Goal: Find specific page/section: Find specific page/section

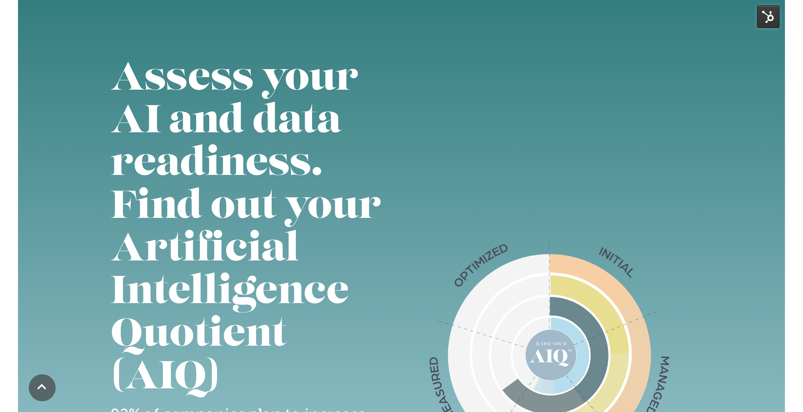
scroll to position [0, 3]
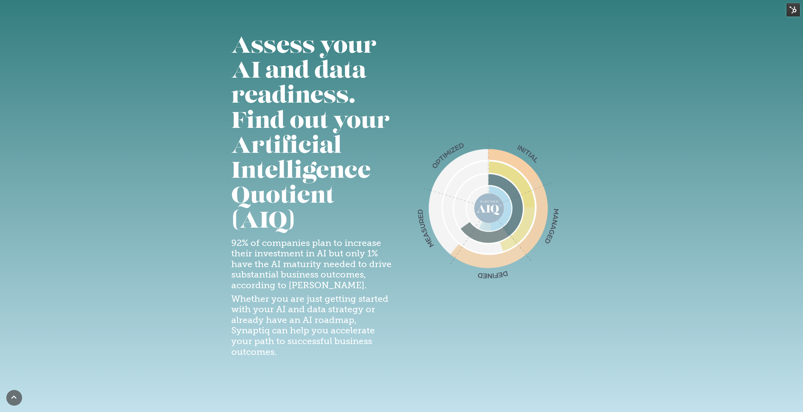
click at [449, 10] on img at bounding box center [792, 9] width 13 height 13
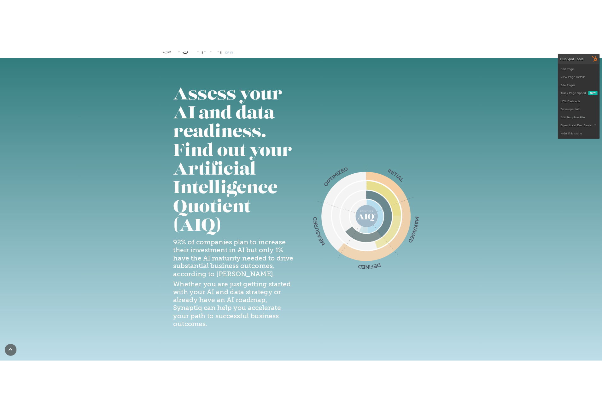
scroll to position [0, 0]
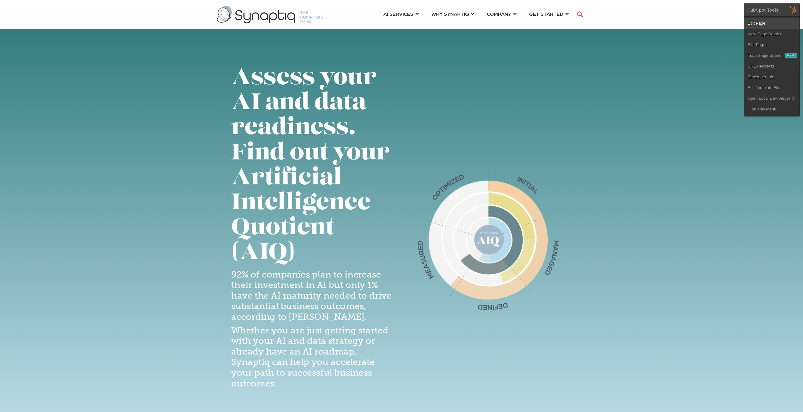
click at [449, 23] on link "Edit Page" at bounding box center [771, 23] width 55 height 11
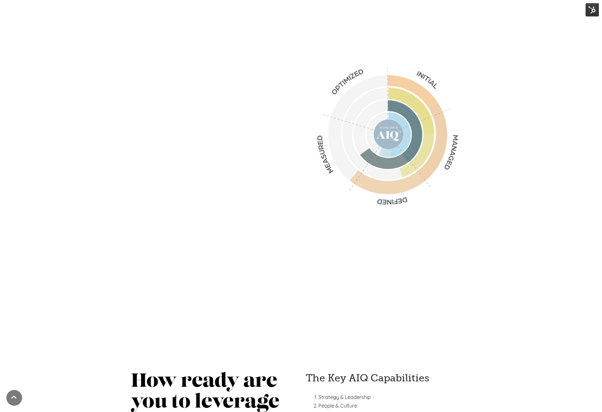
scroll to position [32, 0]
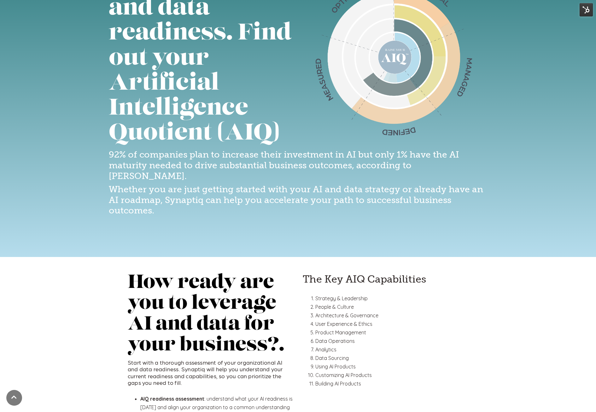
scroll to position [63, 0]
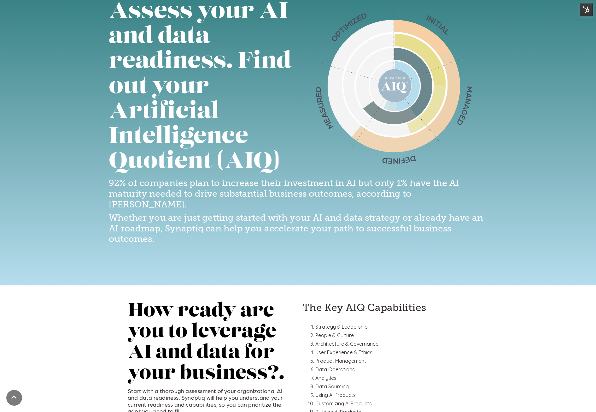
click at [584, 9] on img at bounding box center [586, 9] width 13 height 13
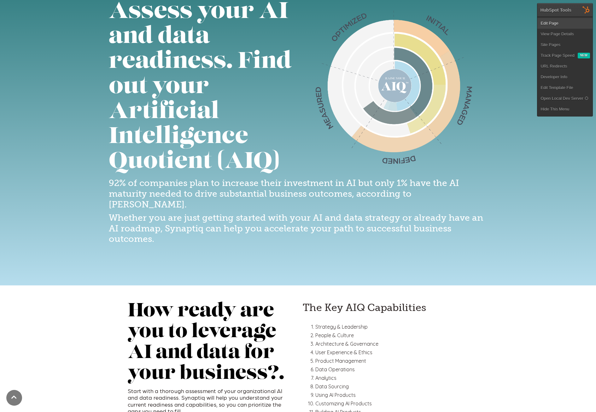
click at [555, 21] on link "Edit Page" at bounding box center [564, 23] width 55 height 11
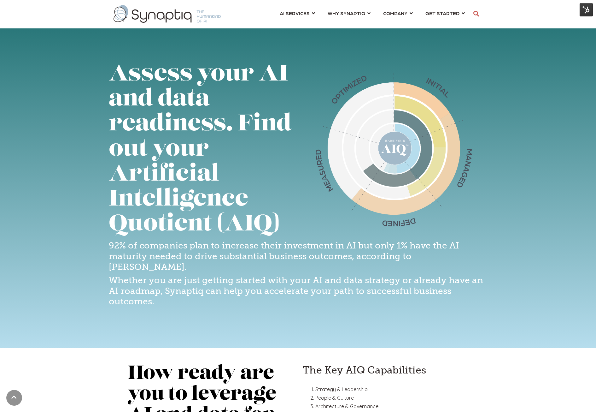
scroll to position [0, 0]
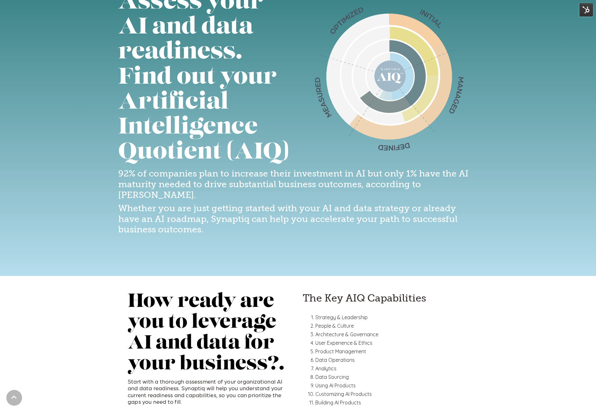
scroll to position [95, 0]
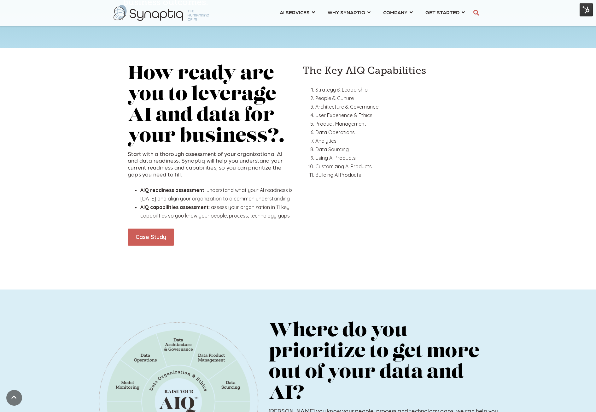
scroll to position [315, 0]
